Goal: Find specific page/section: Find specific page/section

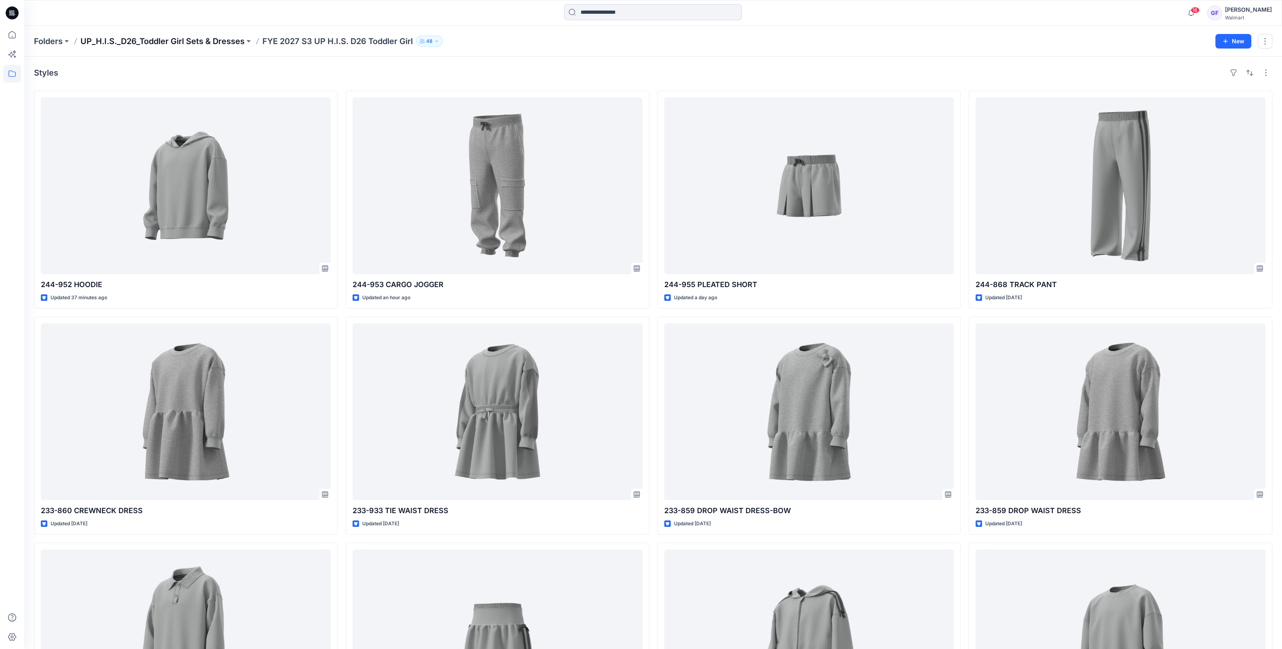
click at [150, 40] on p "UP_H.I.S._D26_Toddler Girl Sets & Dresses" at bounding box center [162, 41] width 164 height 11
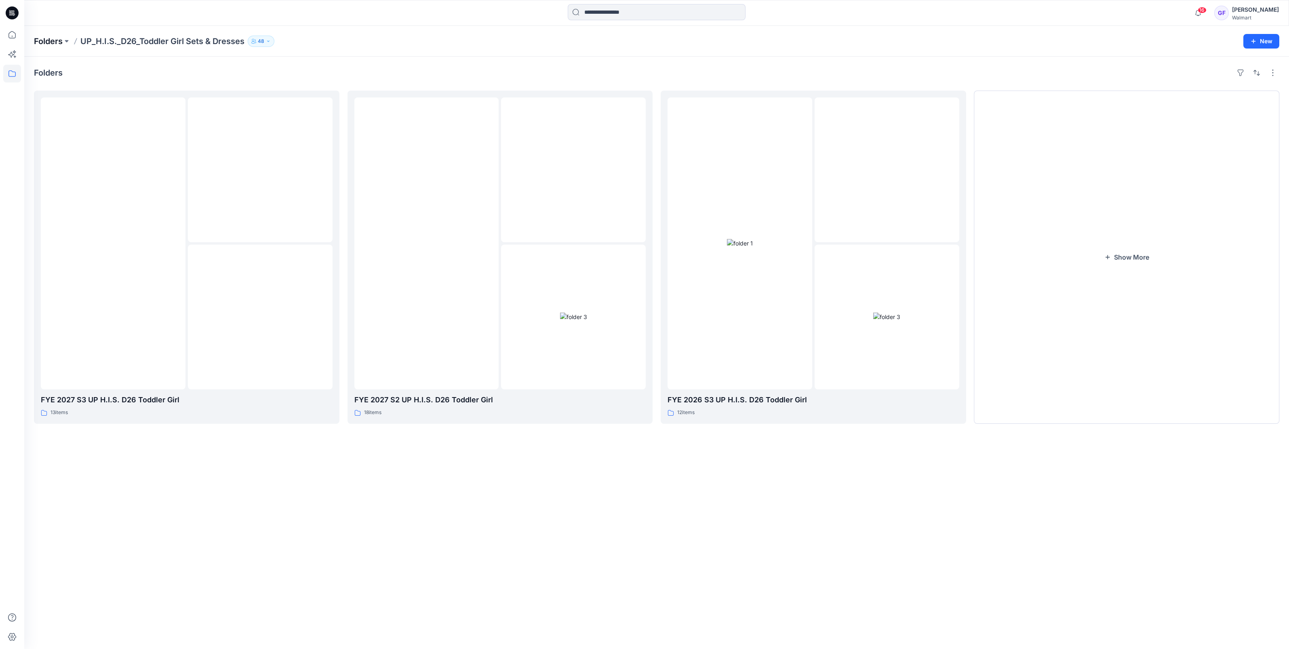
click at [46, 42] on p "Folders" at bounding box center [48, 41] width 29 height 11
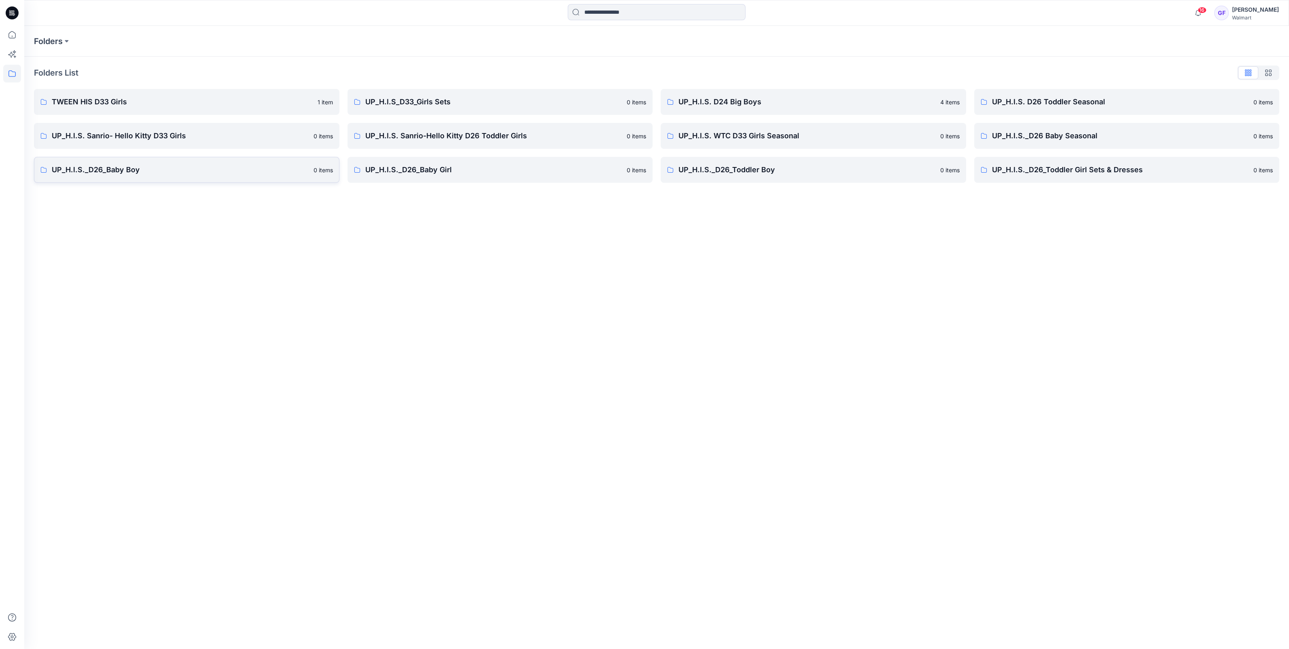
click at [97, 174] on p "UP_H.I.S._D26_Baby Boy" at bounding box center [180, 169] width 257 height 11
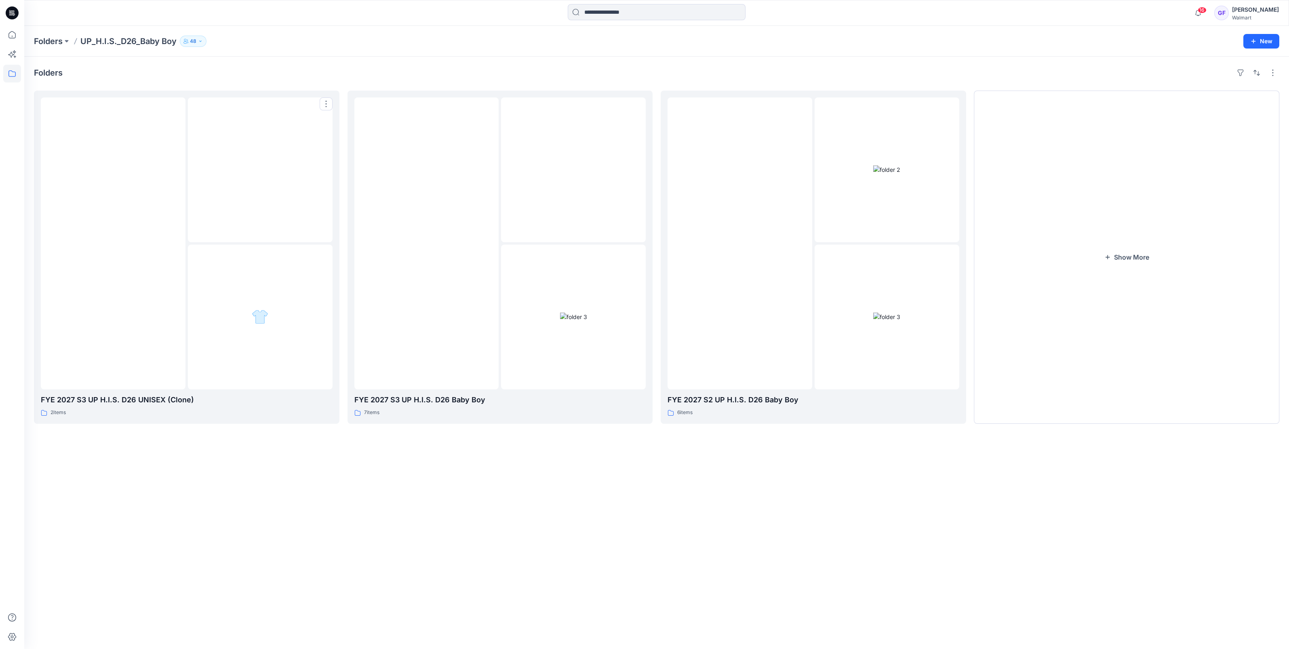
click at [97, 174] on div at bounding box center [113, 243] width 145 height 292
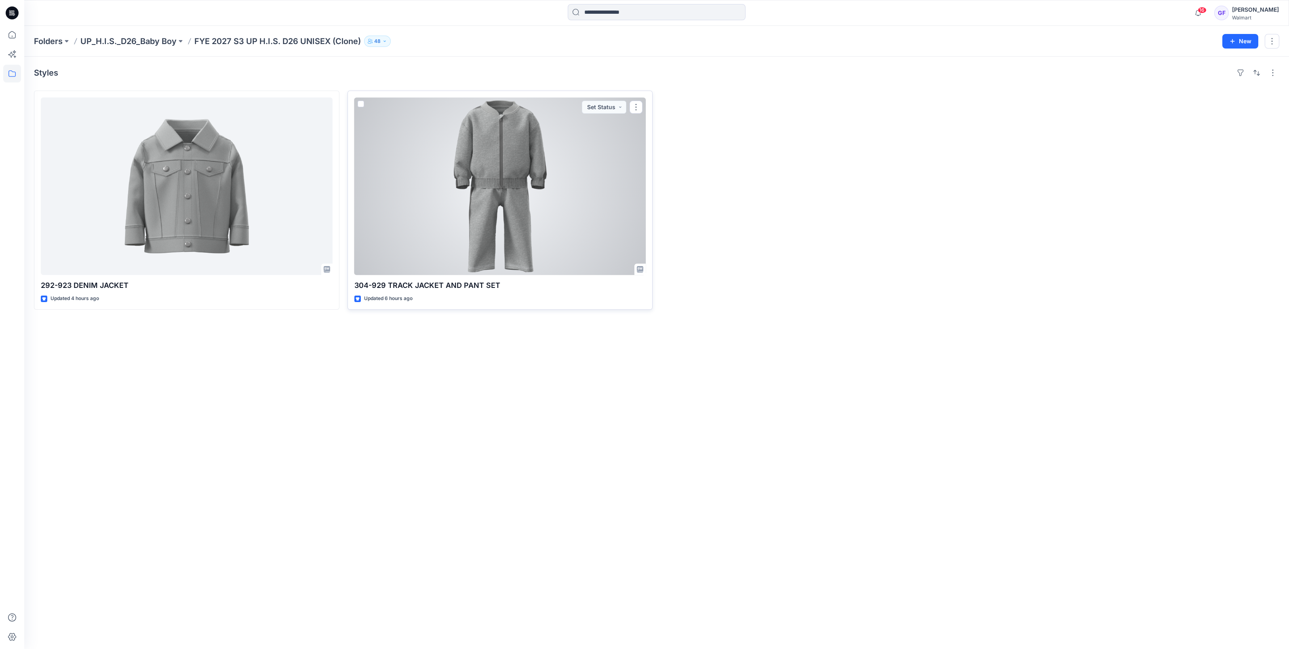
click at [487, 247] on div at bounding box center [500, 185] width 292 height 177
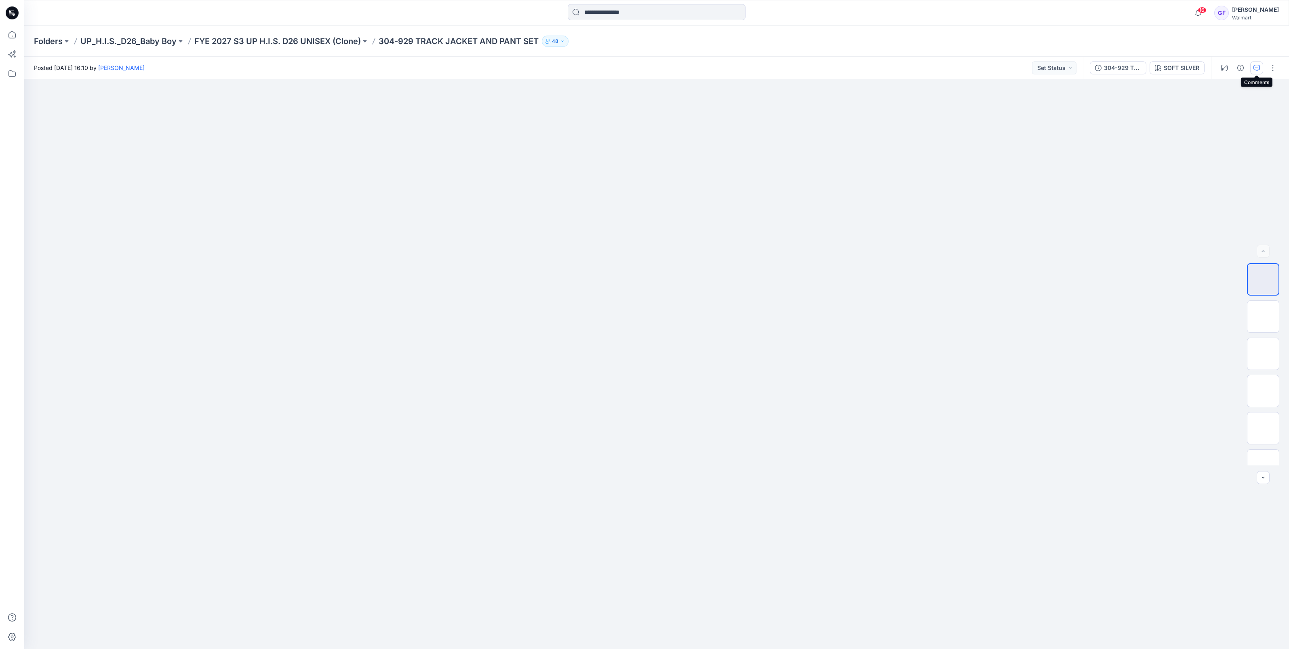
click at [1255, 63] on button "button" at bounding box center [1257, 67] width 13 height 13
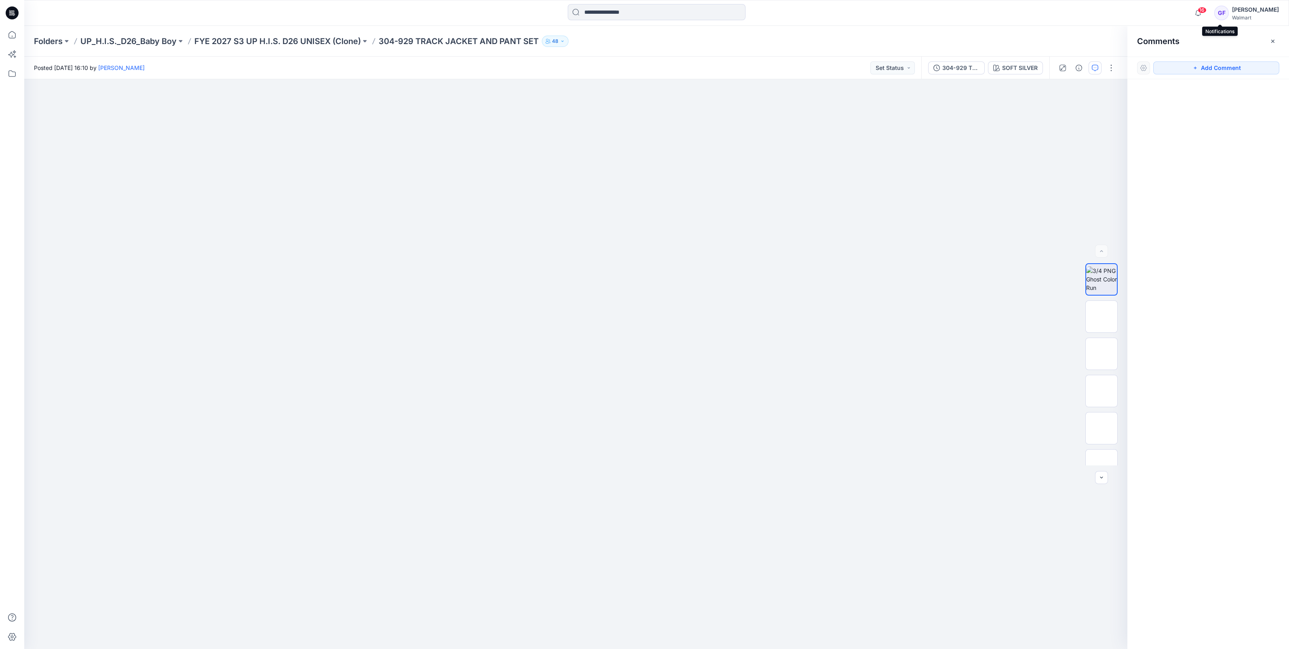
click at [1207, 11] on span "16" at bounding box center [1202, 10] width 9 height 6
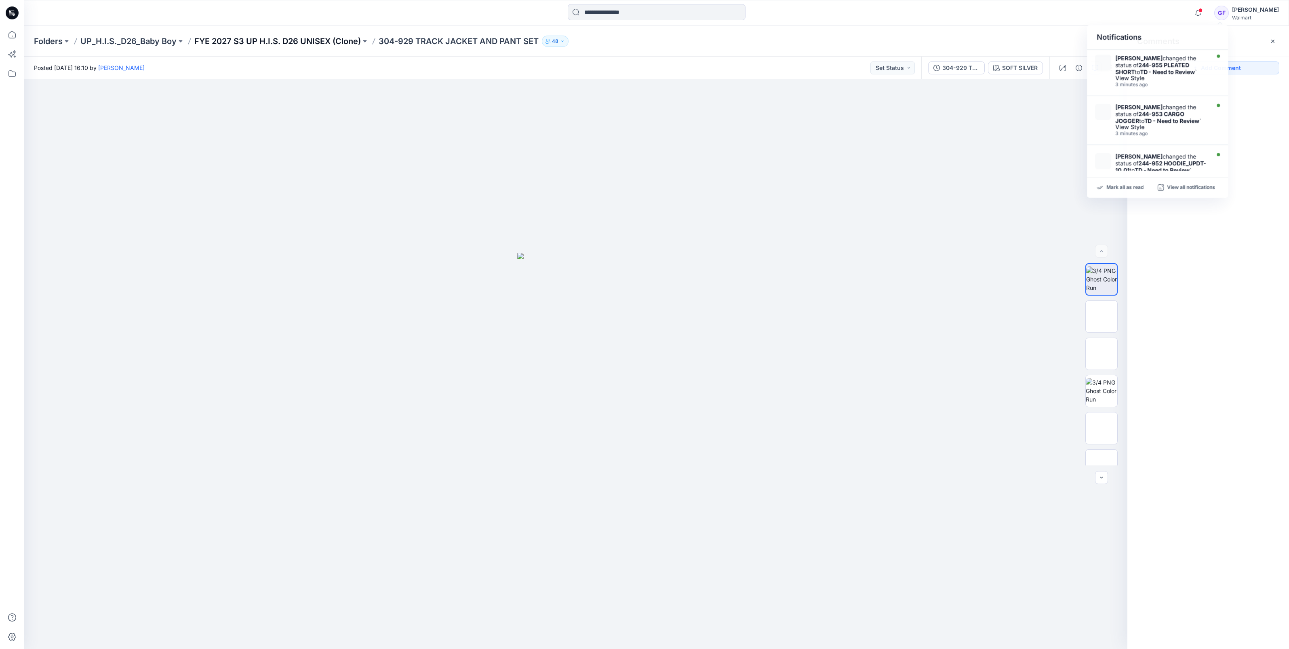
click at [323, 42] on p "FYE 2027 S3 UP H.I.S. D26 UNISEX (Clone)" at bounding box center [277, 41] width 167 height 11
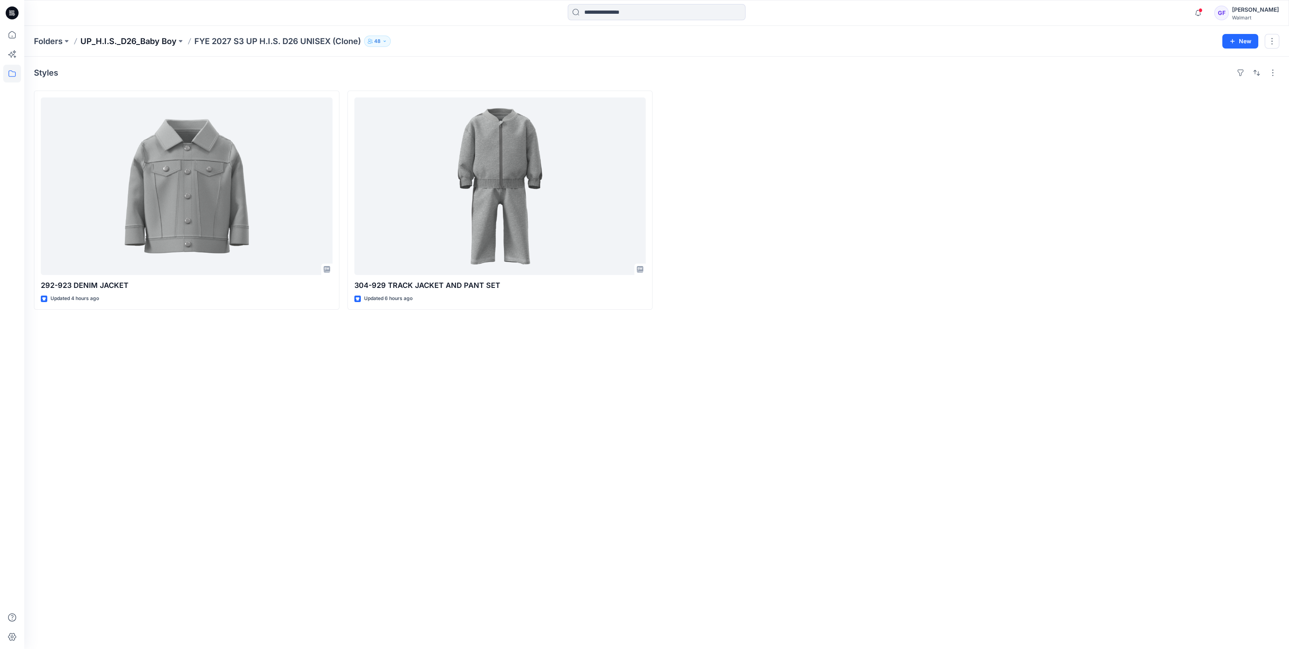
click at [143, 39] on p "UP_H.I.S._D26_Baby Boy" at bounding box center [128, 41] width 96 height 11
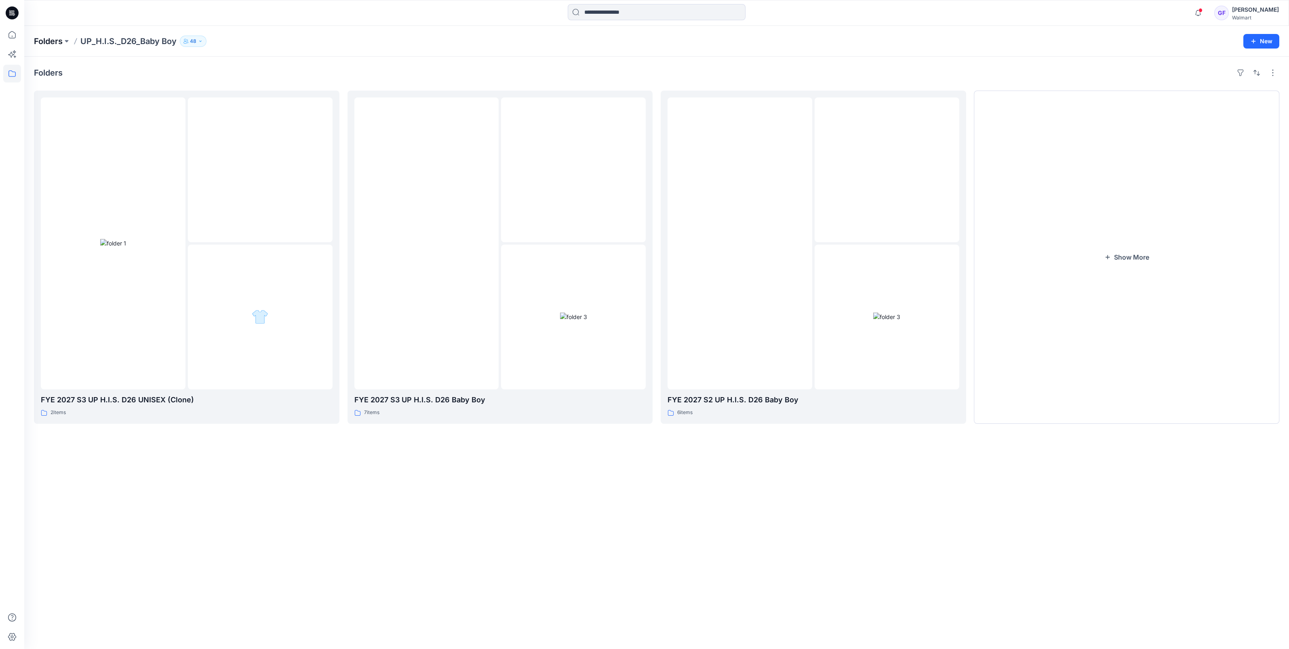
click at [46, 41] on p "Folders" at bounding box center [48, 41] width 29 height 11
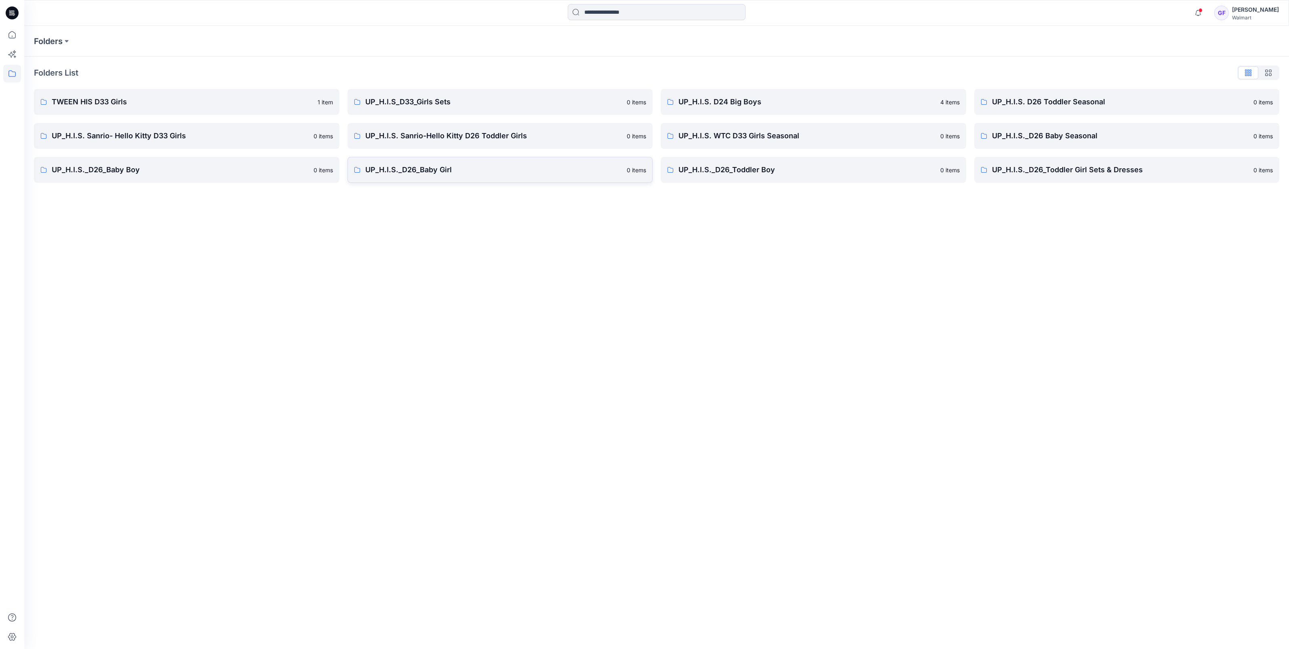
click at [453, 171] on p "UP_H.I.S._D26_Baby Girl" at bounding box center [493, 169] width 257 height 11
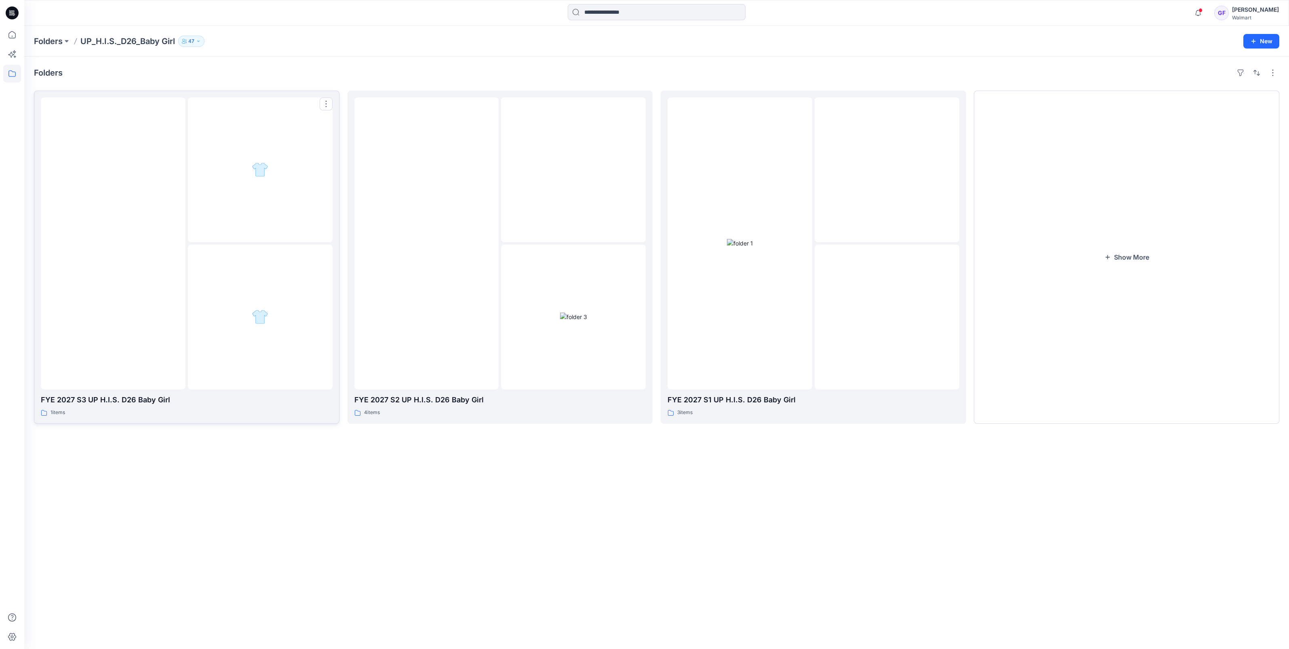
click at [135, 299] on div at bounding box center [113, 243] width 145 height 292
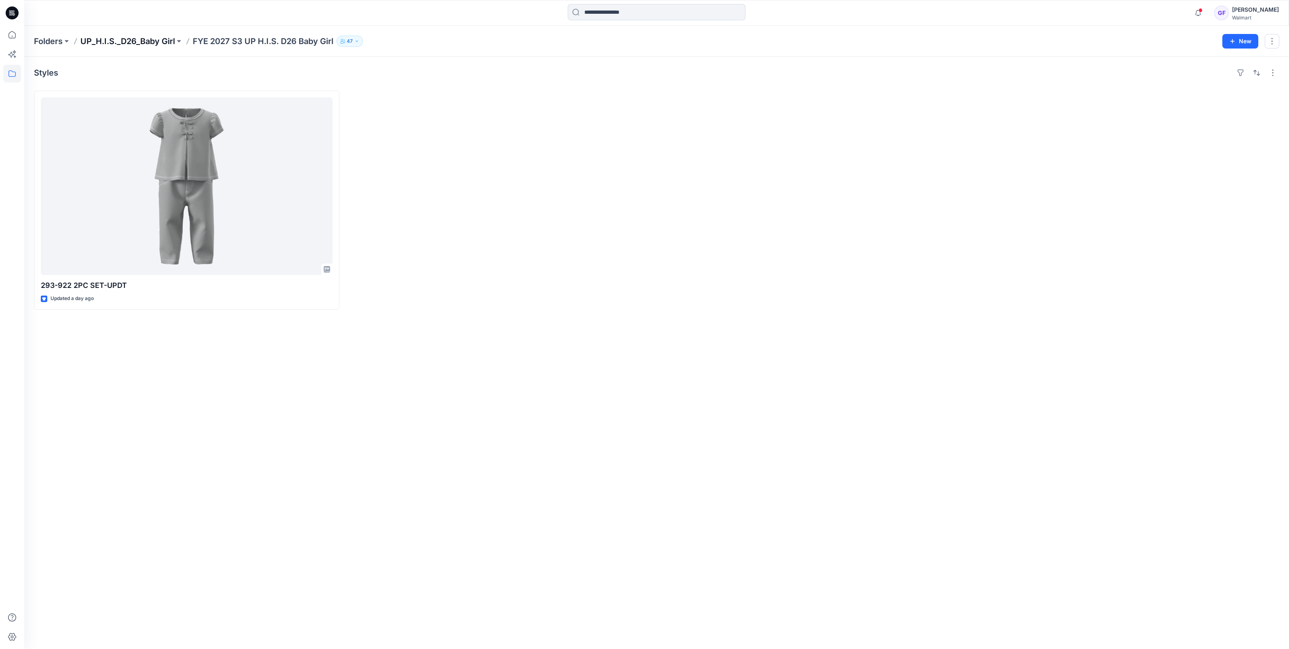
click at [109, 41] on p "UP_H.I.S._D26_Baby Girl" at bounding box center [127, 41] width 95 height 11
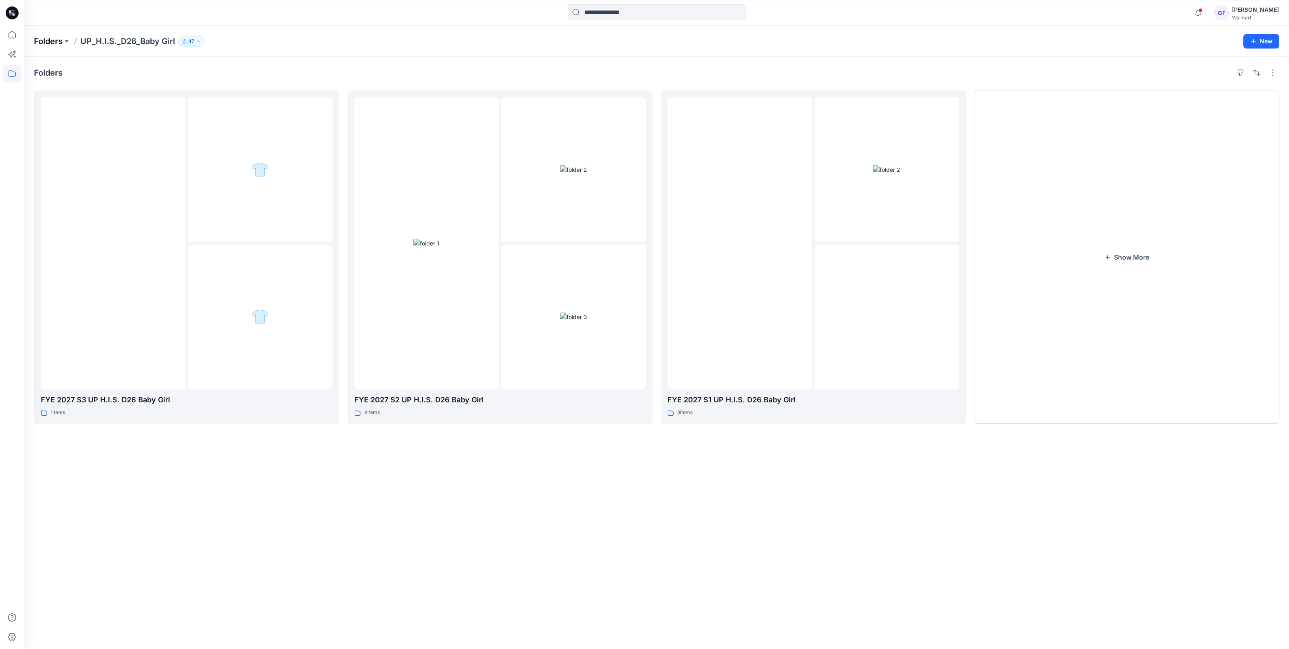
click at [48, 44] on p "Folders" at bounding box center [48, 41] width 29 height 11
